Goal: Task Accomplishment & Management: Manage account settings

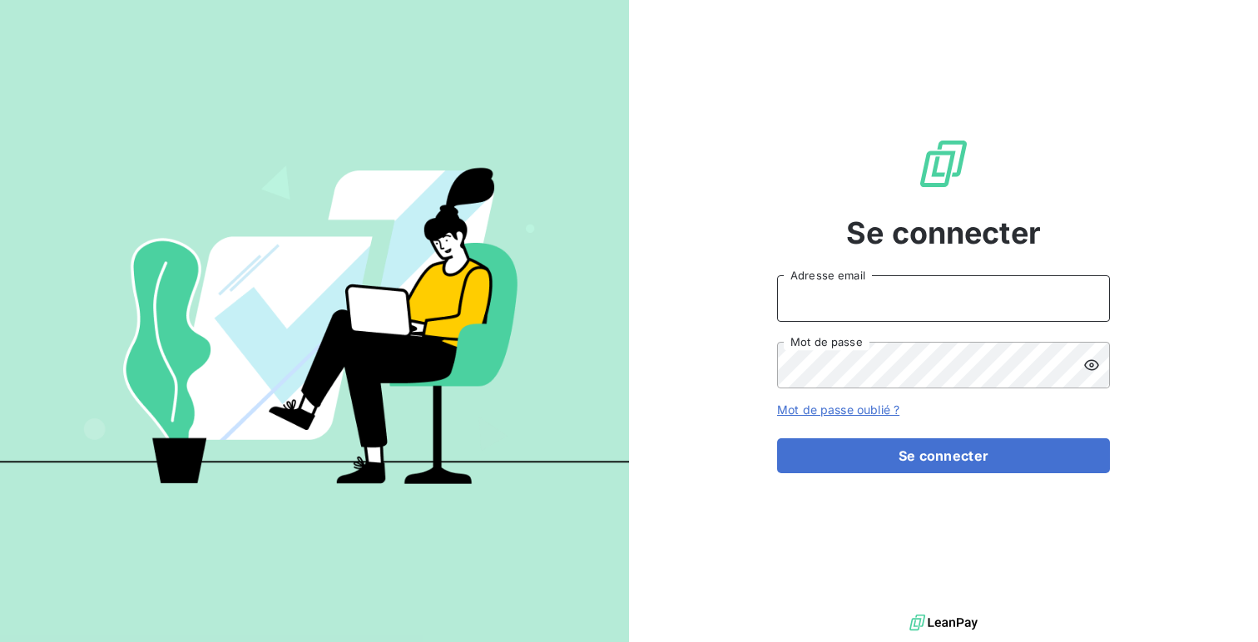
click at [951, 289] on input "Adresse email" at bounding box center [943, 298] width 333 height 47
click at [777, 439] on button "Se connecter" at bounding box center [943, 456] width 333 height 35
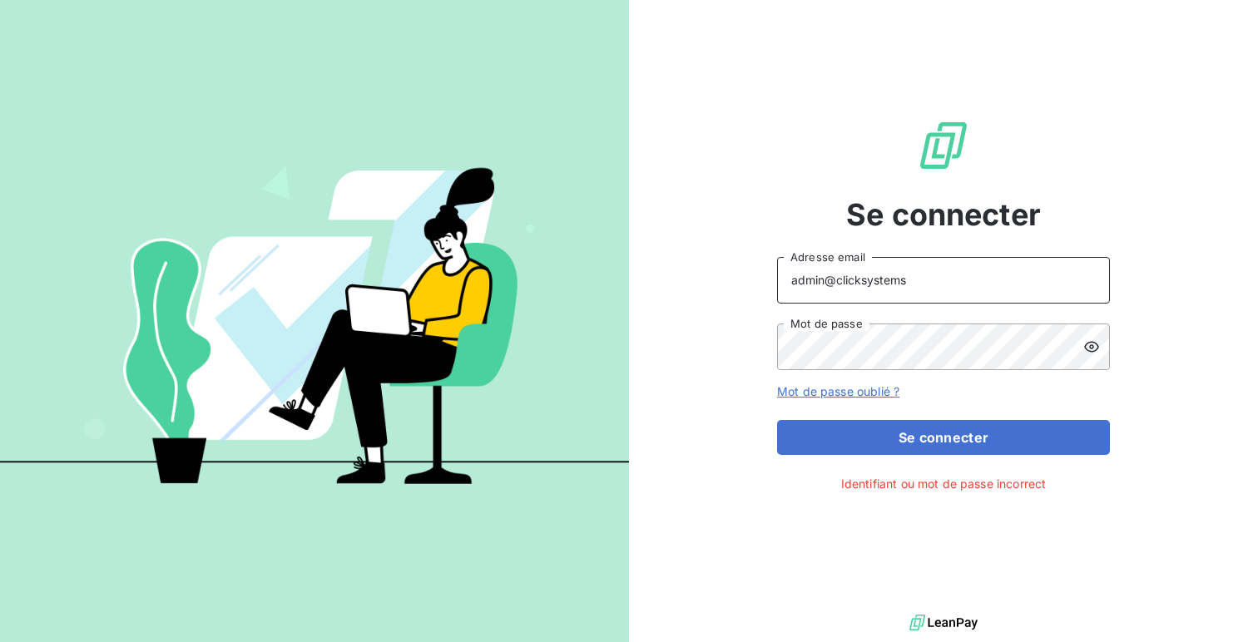
click at [901, 291] on input "admin@clicksystems" at bounding box center [943, 280] width 333 height 47
click at [900, 287] on input "admin@clicksystems" at bounding box center [943, 280] width 333 height 47
click at [777, 420] on button "Se connecter" at bounding box center [943, 437] width 333 height 35
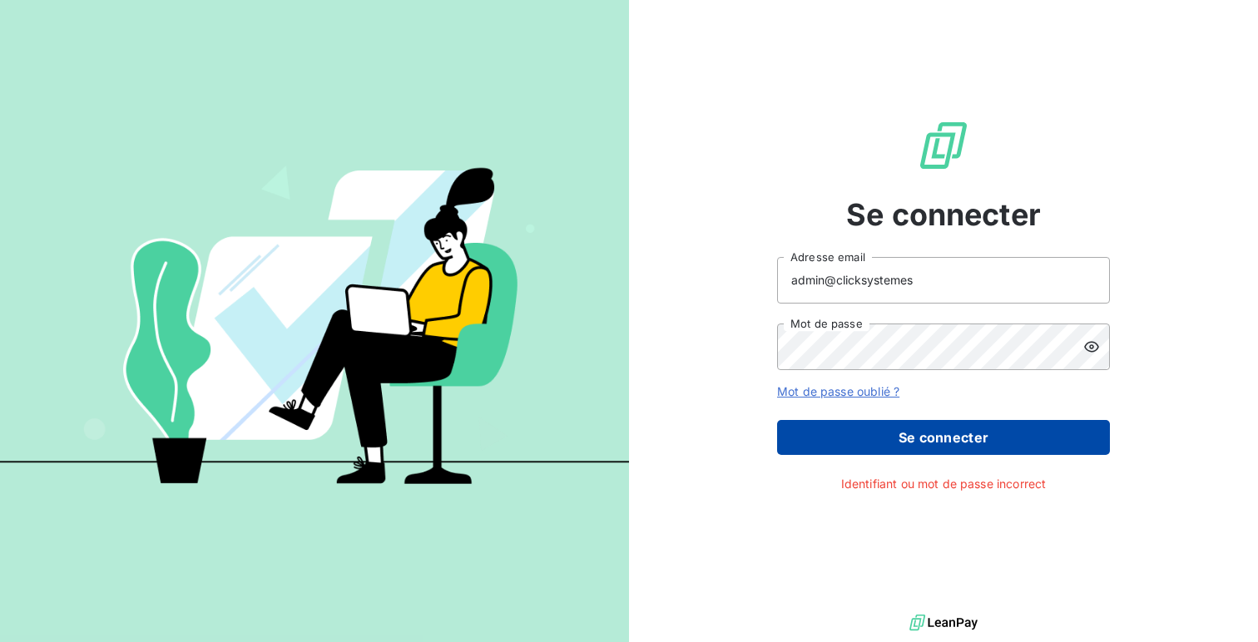
click at [925, 424] on button "Se connecter" at bounding box center [943, 437] width 333 height 35
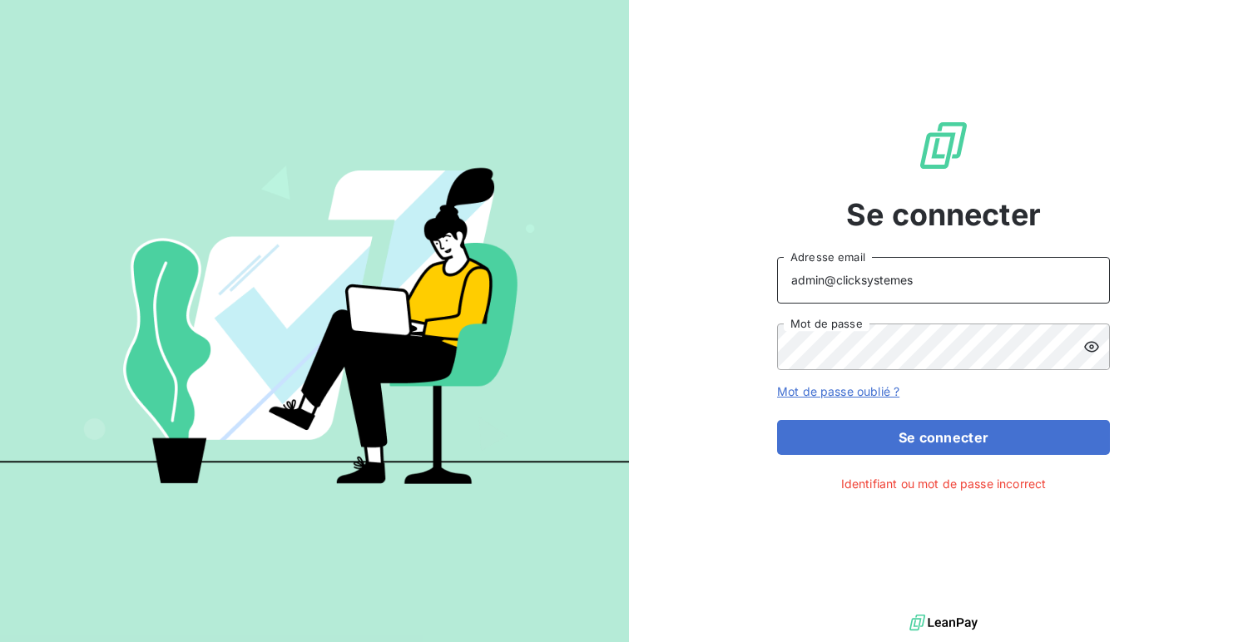
click at [958, 266] on input "admin@clicksystemes" at bounding box center [943, 280] width 333 height 47
click at [956, 278] on input "admin@clicksystemes" at bounding box center [943, 280] width 333 height 47
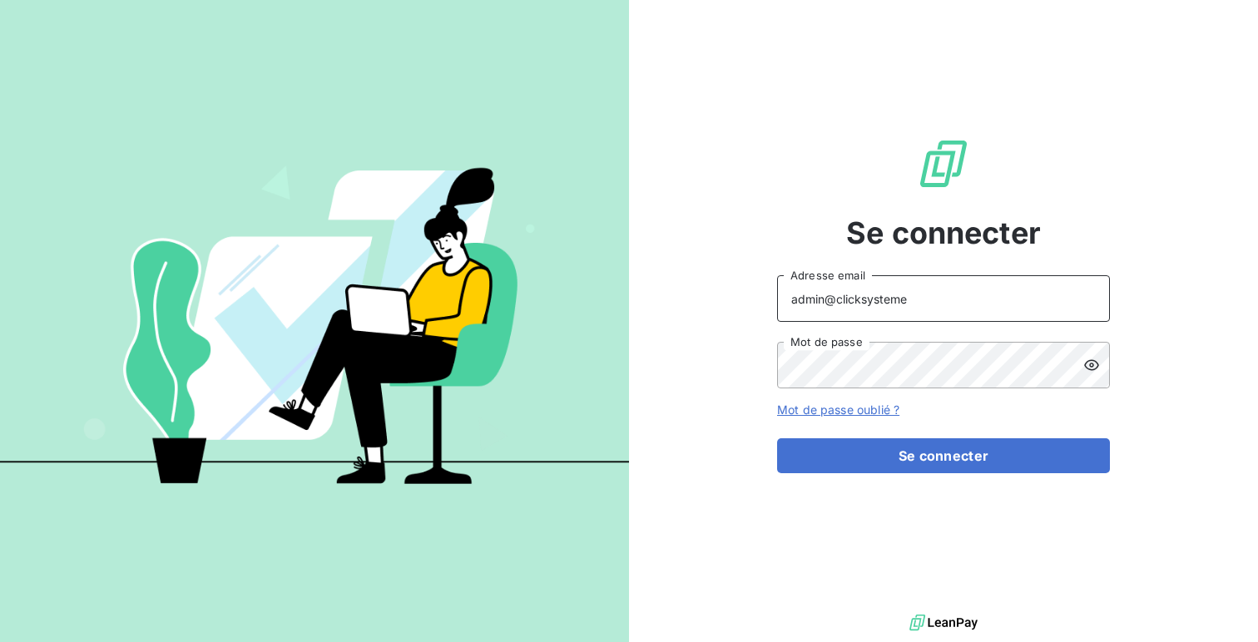
click at [861, 298] on input "admin@clicksysteme" at bounding box center [943, 298] width 333 height 47
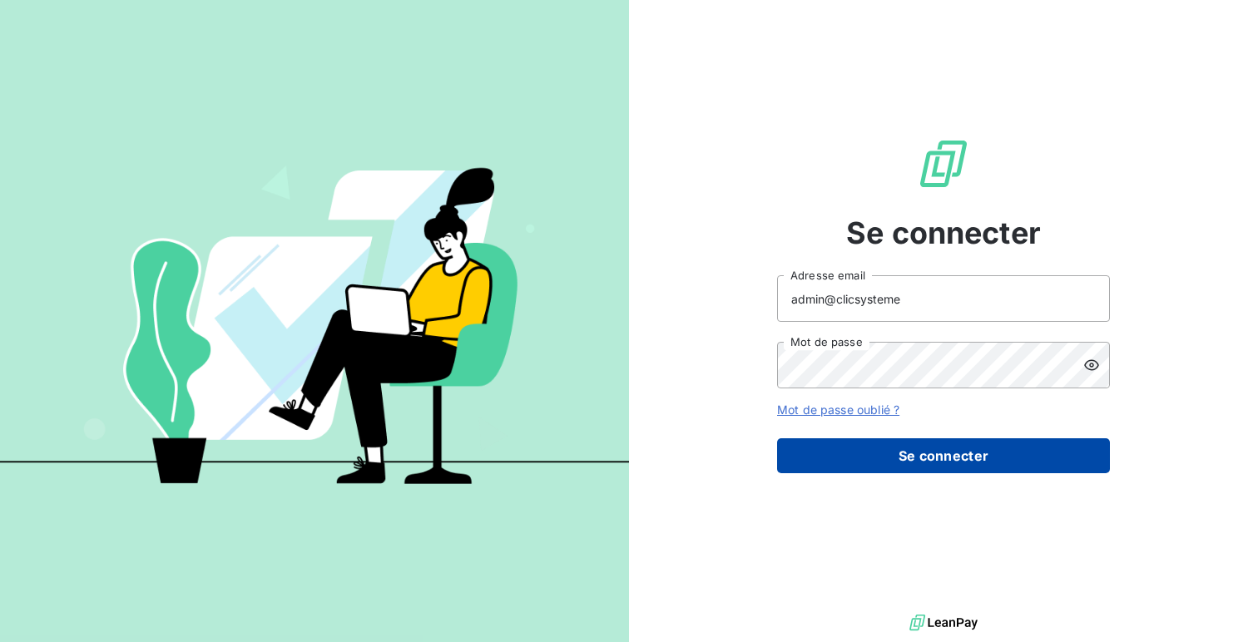
click at [873, 459] on button "Se connecter" at bounding box center [943, 456] width 333 height 35
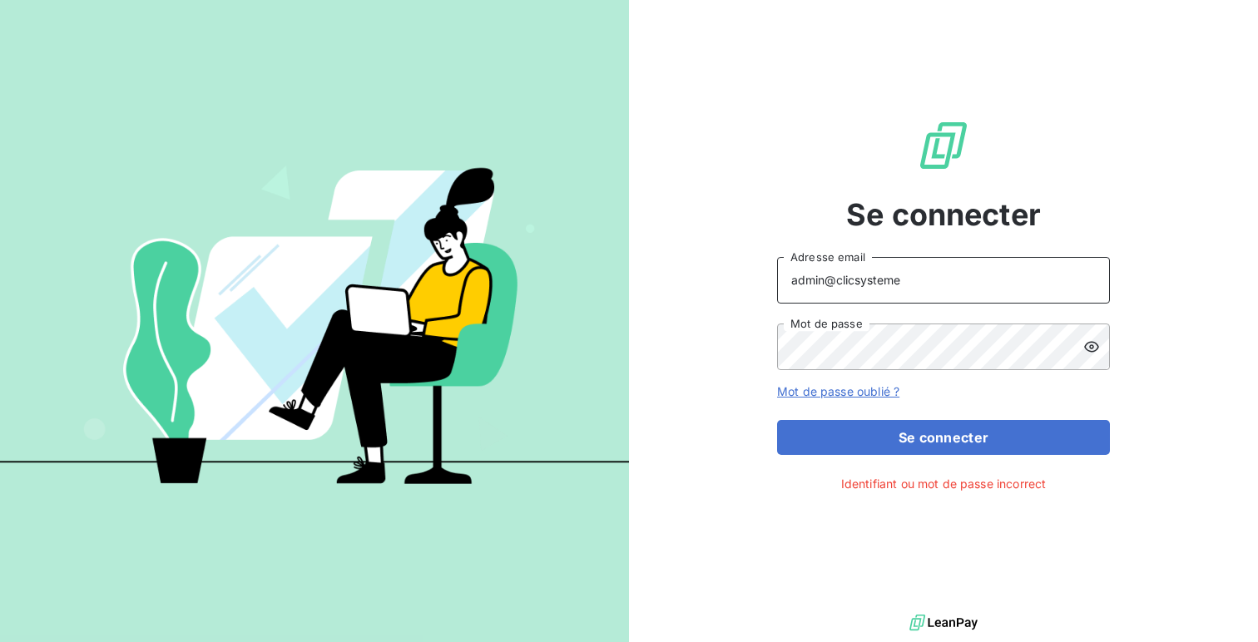
click at [1007, 274] on input "admin@clicsysteme" at bounding box center [943, 280] width 333 height 47
type input "admin@clicsystemes"
click at [777, 420] on button "Se connecter" at bounding box center [943, 437] width 333 height 35
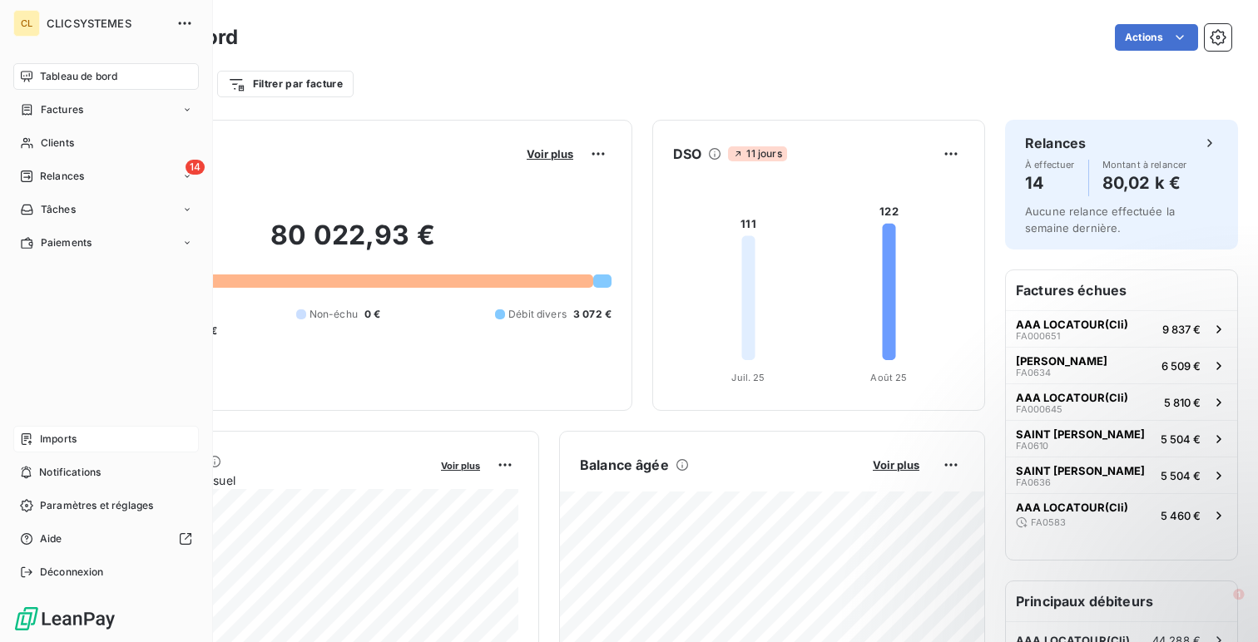
click at [96, 429] on div "Imports" at bounding box center [106, 439] width 186 height 27
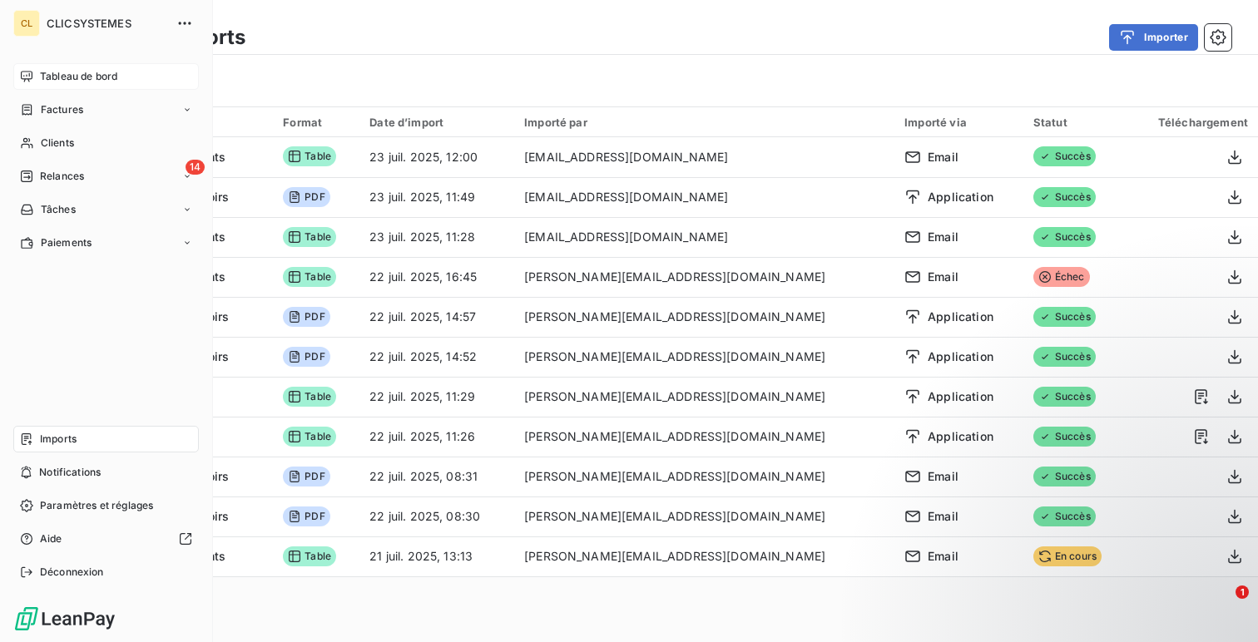
click at [42, 71] on span "Tableau de bord" at bounding box center [78, 76] width 77 height 15
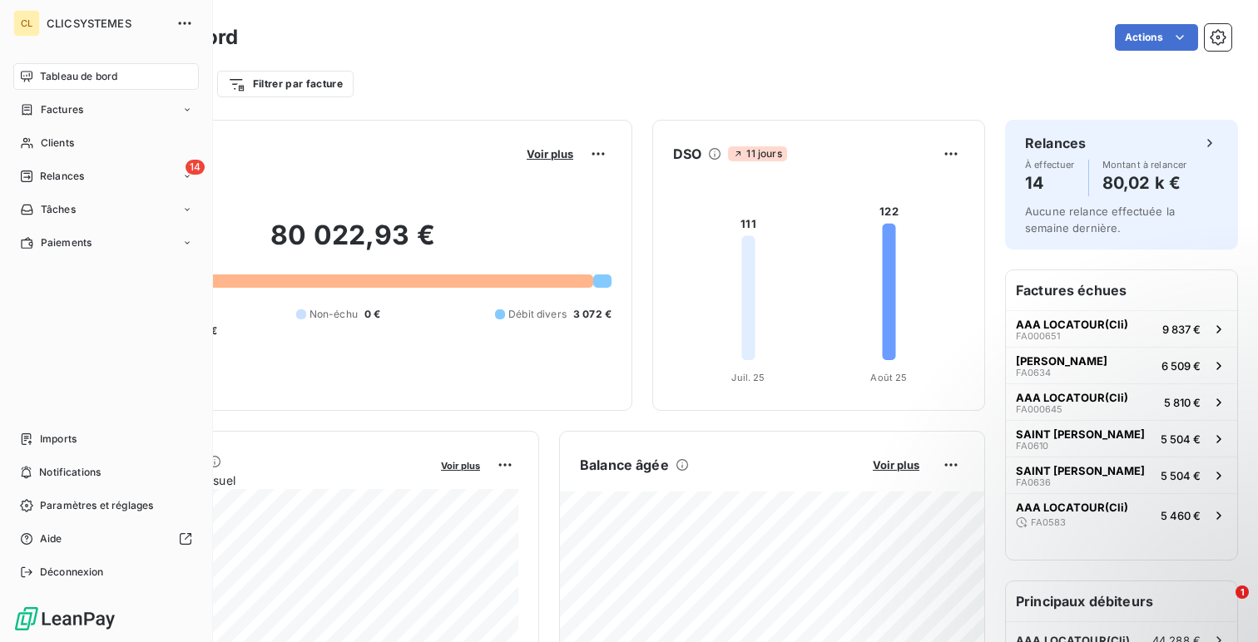
click at [47, 565] on span "Déconnexion" at bounding box center [72, 572] width 64 height 15
